Goal: Navigation & Orientation: Understand site structure

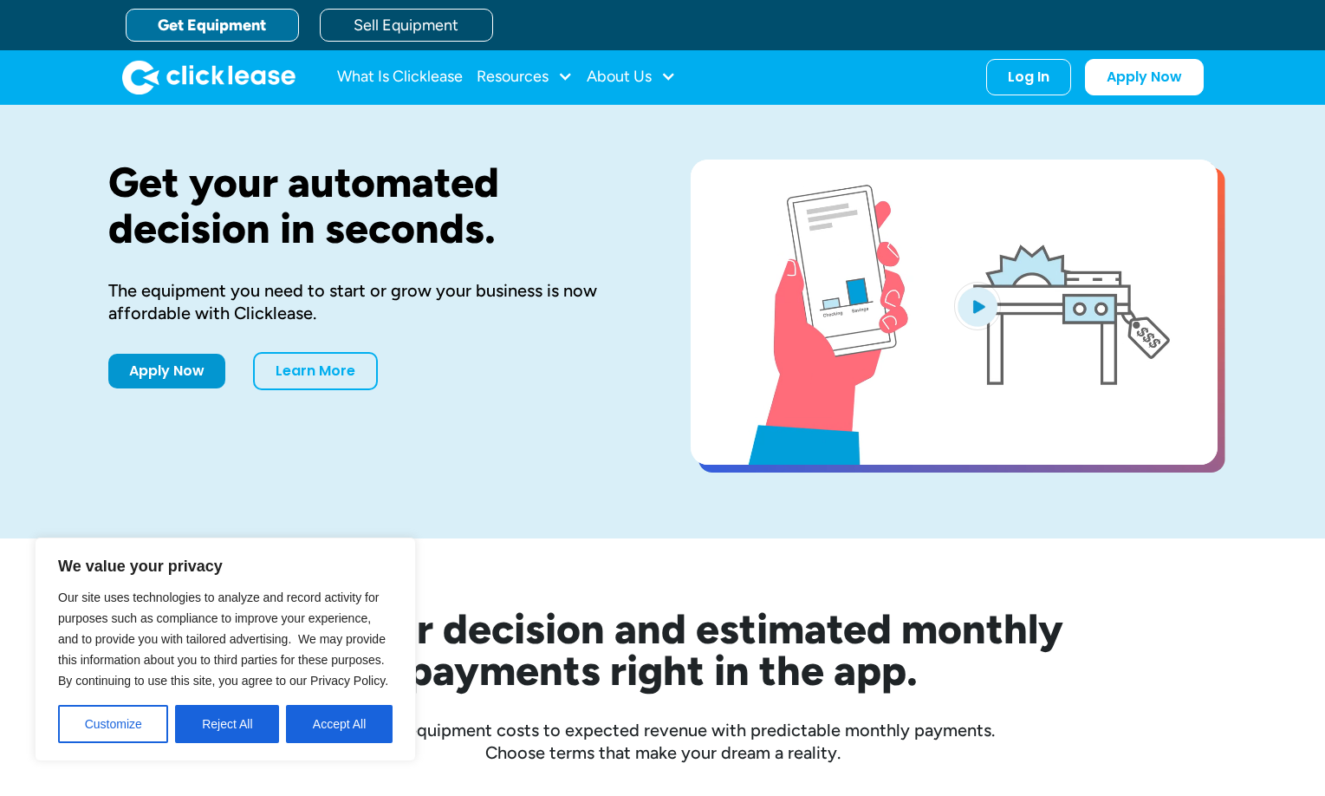
click at [502, 396] on div "Get your automated decision in seconds. The equipment you need to start or grow…" at bounding box center [371, 313] width 527 height 309
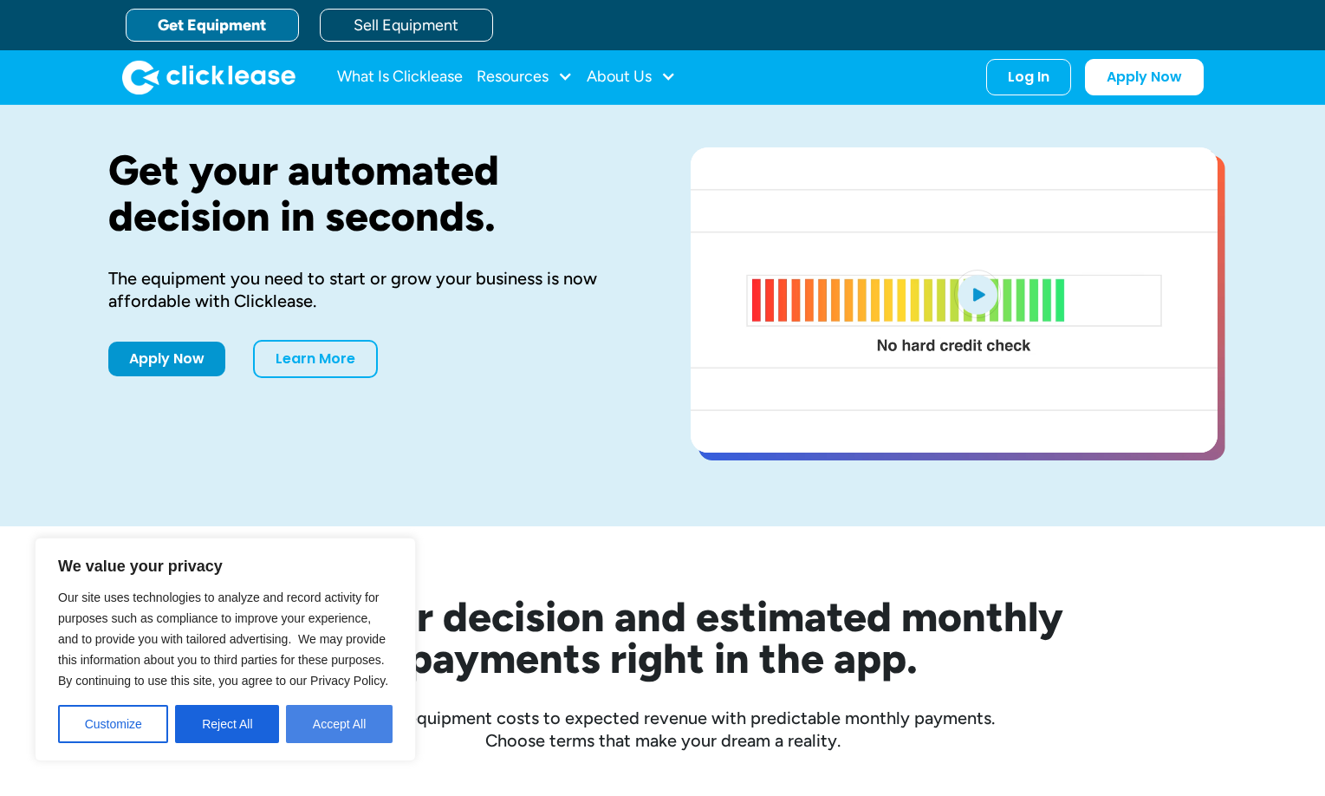
click at [330, 712] on button "Accept All" at bounding box center [339, 724] width 107 height 38
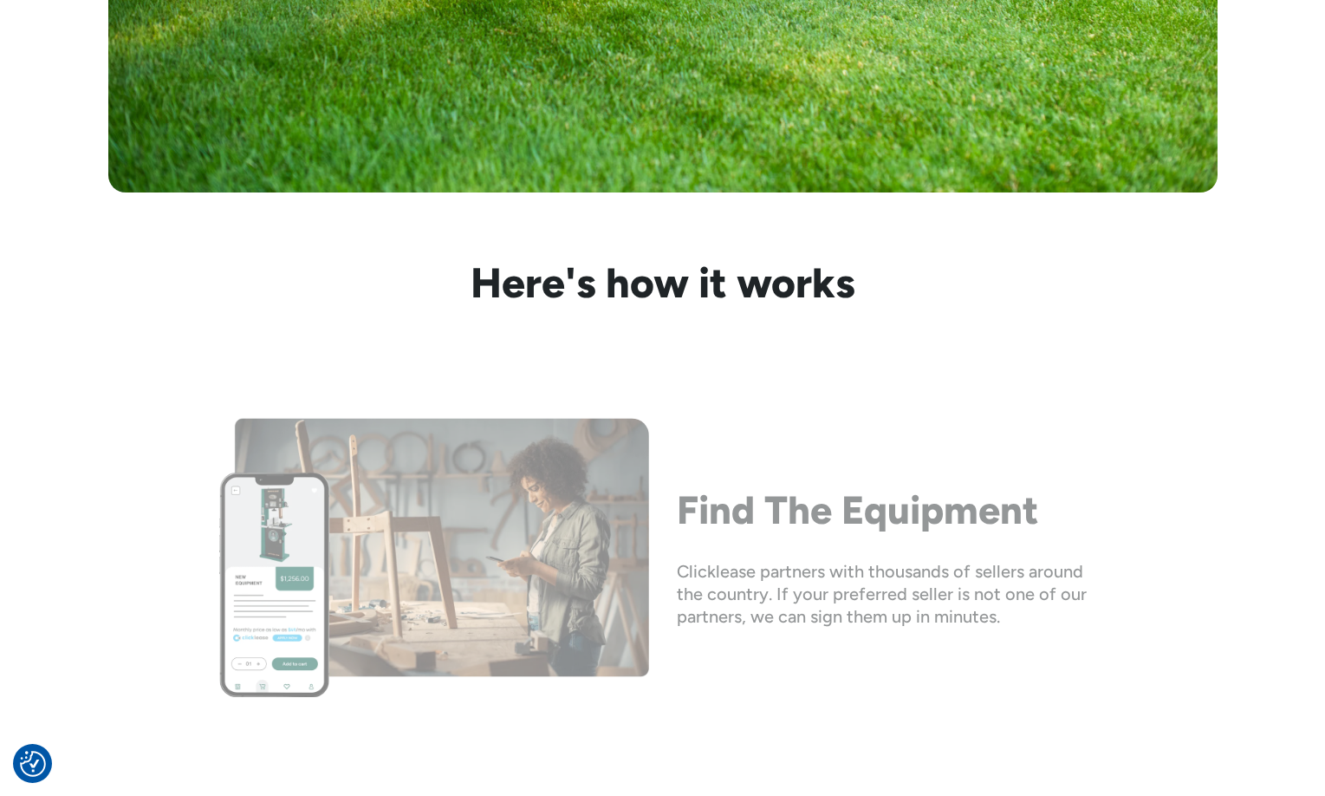
scroll to position [1422, 0]
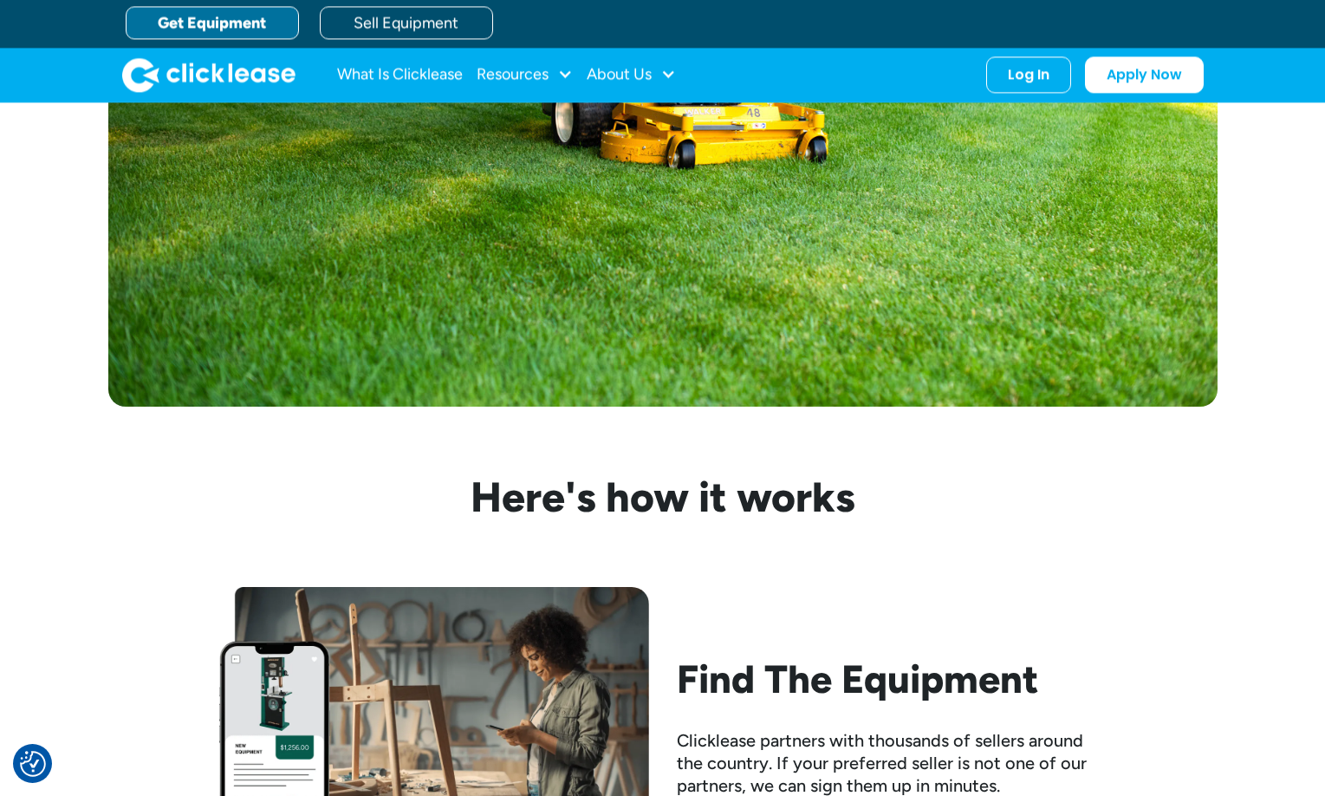
scroll to position [1159, 0]
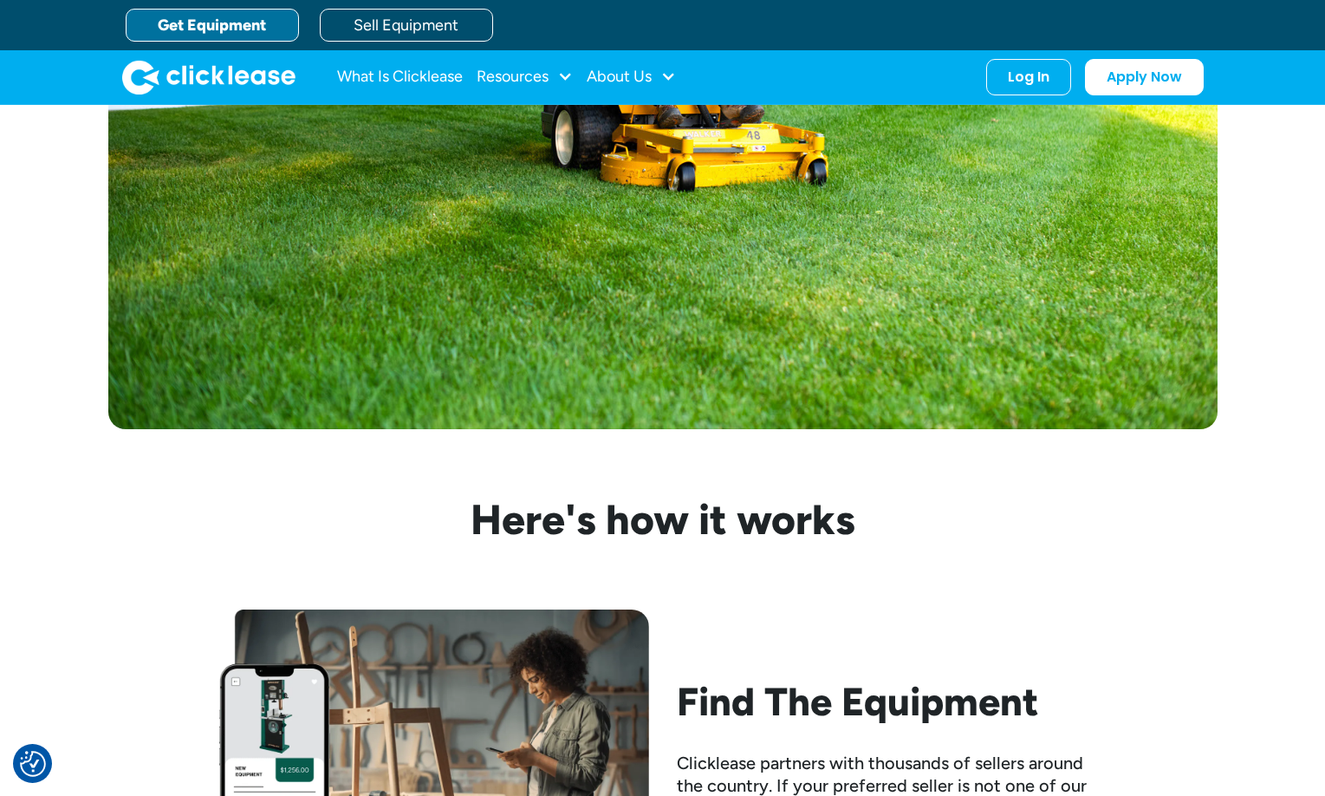
click at [486, 298] on img at bounding box center [663, 59] width 1110 height 740
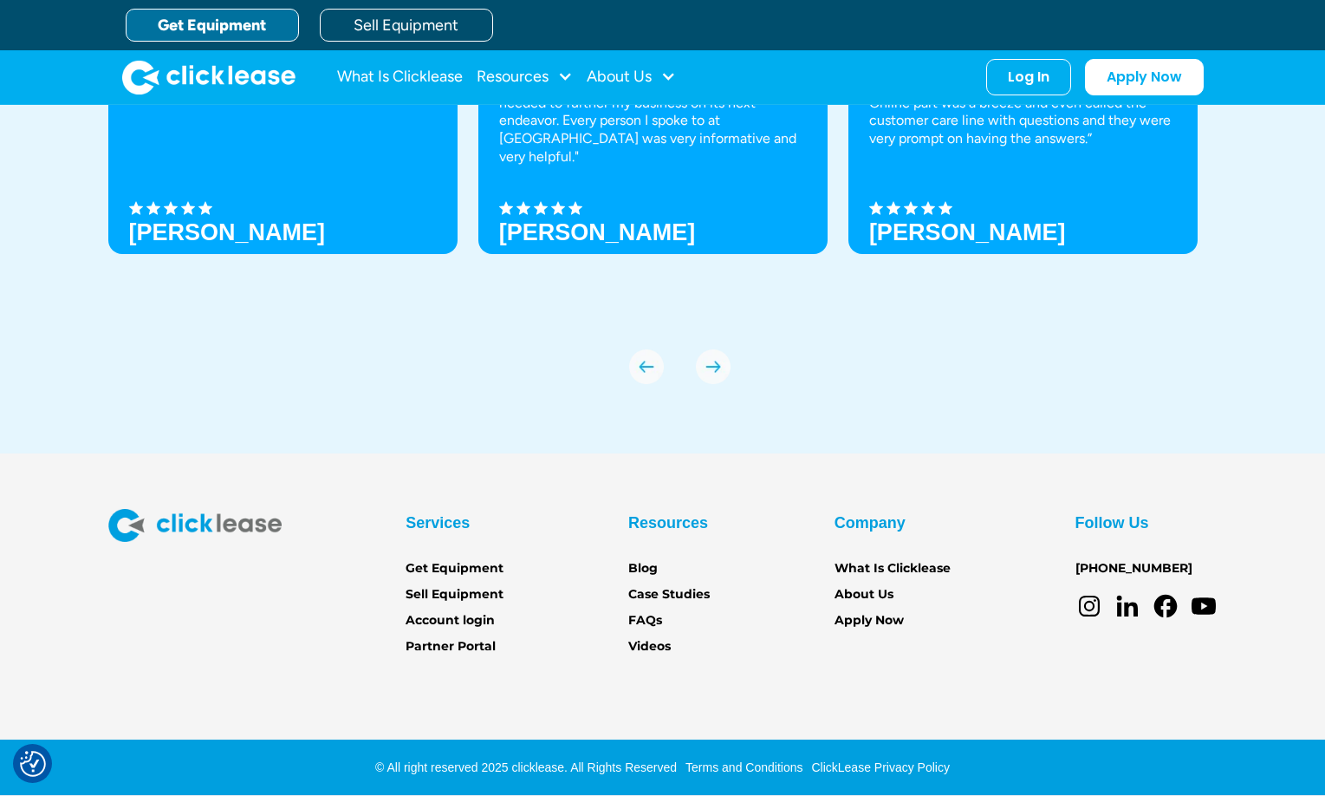
scroll to position [7224, 0]
